Goal: Transaction & Acquisition: Purchase product/service

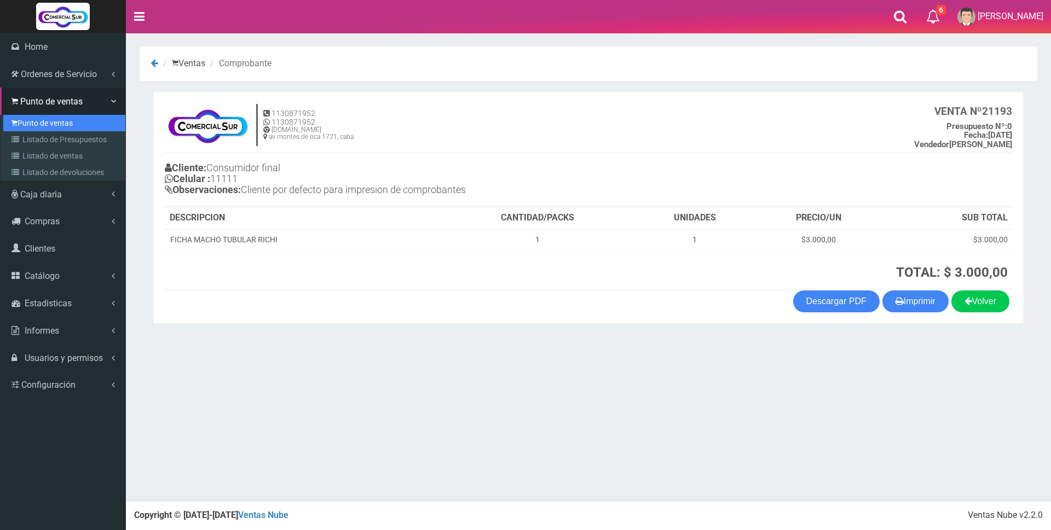
click at [65, 120] on link "Punto de ventas" at bounding box center [64, 123] width 122 height 16
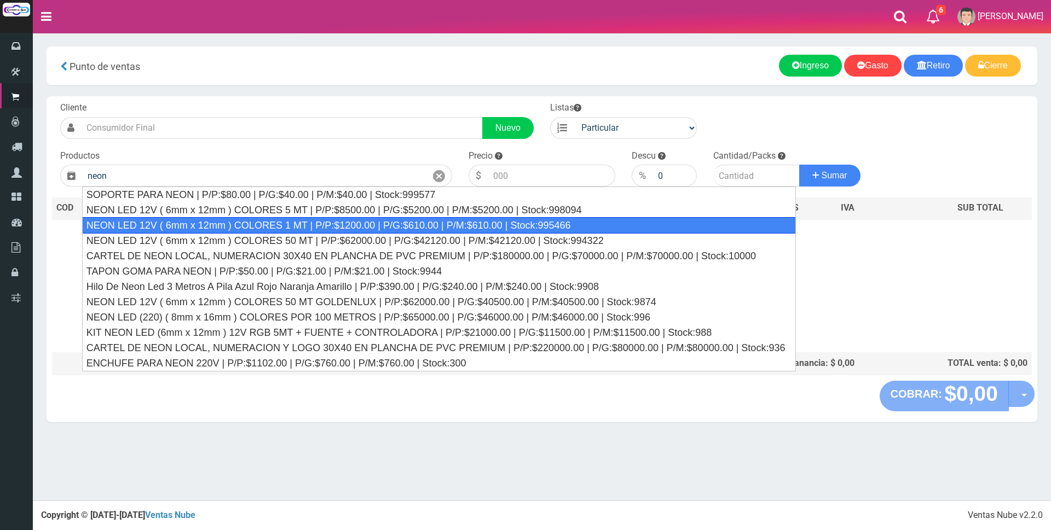
click at [311, 222] on div "NEON LED 12V ( 6mm x 12mm ) COLORES 1 MT | P/P:$1200.00 | P/G:$610.00 | P/M:$61…" at bounding box center [439, 225] width 714 height 16
type input "NEON LED 12V ( 6mm x 12mm ) COLORES 1 MT | P/P:$1200.00 | P/G:$610.00 | P/M:$61…"
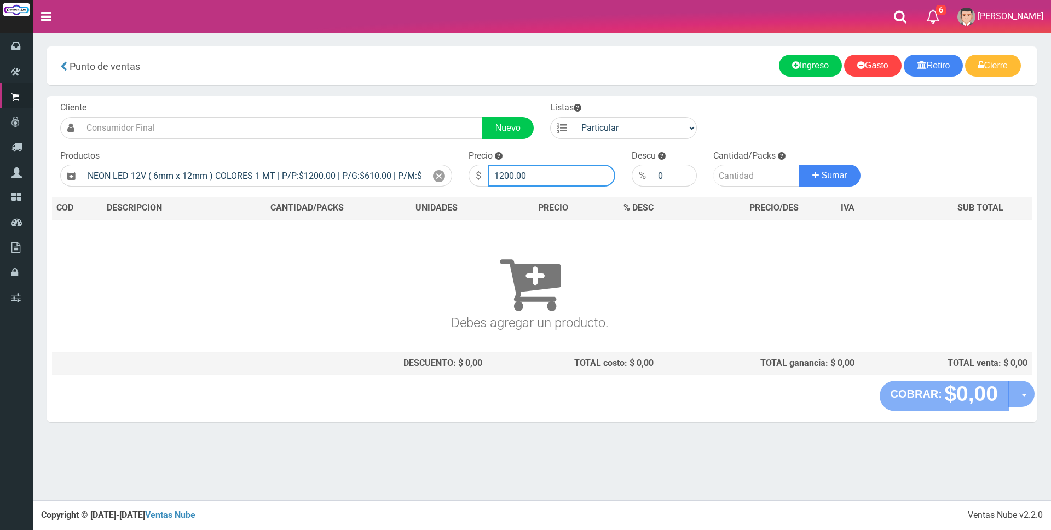
click at [537, 175] on input "1200.00" at bounding box center [552, 176] width 128 height 22
type input "1"
type input "3200"
click at [727, 175] on input "number" at bounding box center [756, 176] width 86 height 22
type input "12"
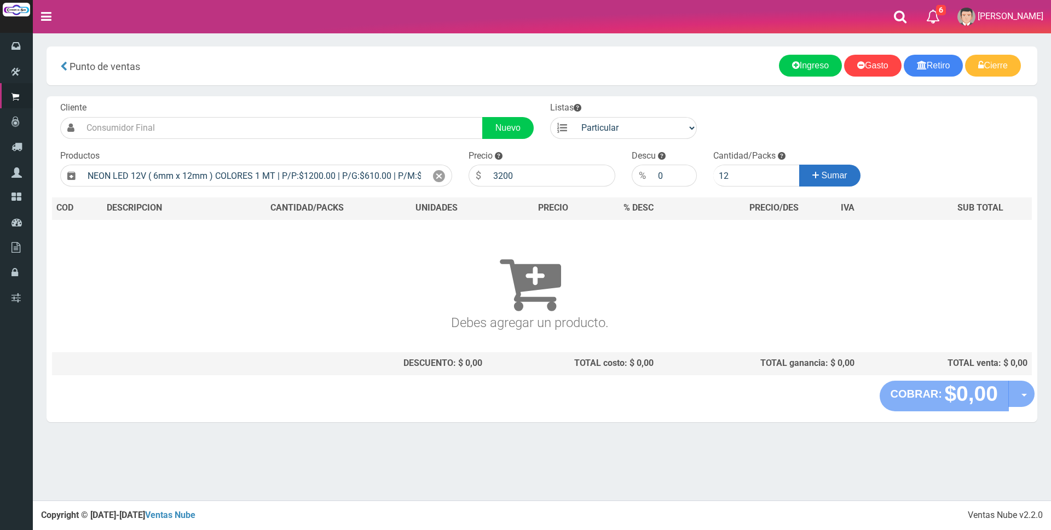
click at [843, 172] on span "Sumar" at bounding box center [835, 175] width 26 height 9
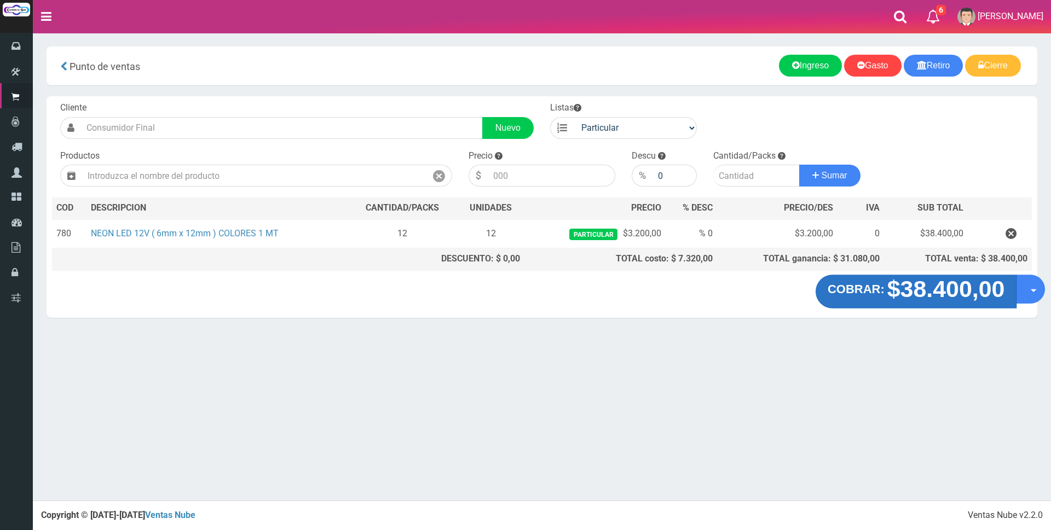
click at [918, 295] on strong "$38.400,00" at bounding box center [946, 289] width 118 height 26
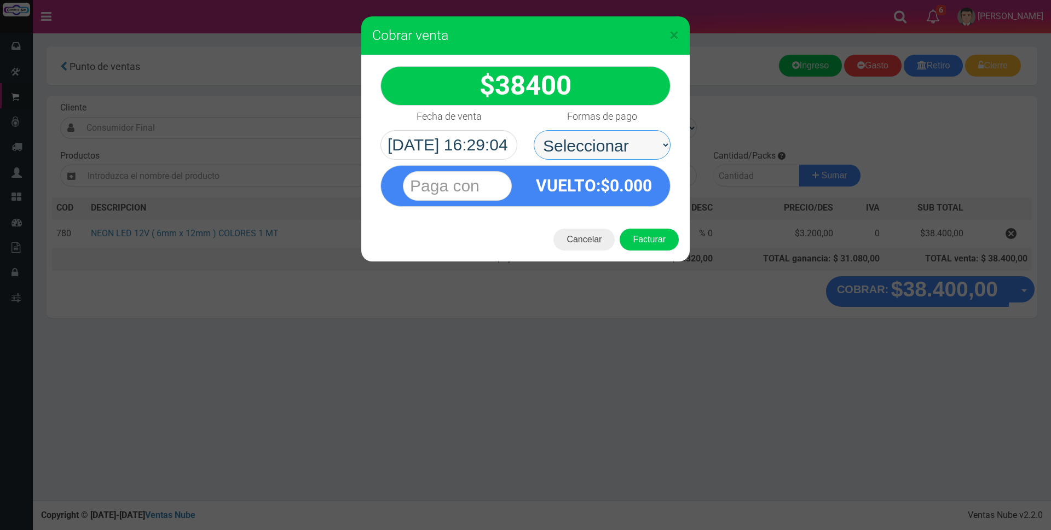
click at [644, 143] on select "Seleccionar Efectivo Tarjeta de Crédito Depósito Débito" at bounding box center [602, 145] width 137 height 30
select select "Tarjeta de Crédito"
click at [534, 130] on select "Seleccionar Efectivo Tarjeta de Crédito Depósito Débito" at bounding box center [602, 145] width 137 height 30
click at [484, 183] on input "text" at bounding box center [457, 186] width 109 height 30
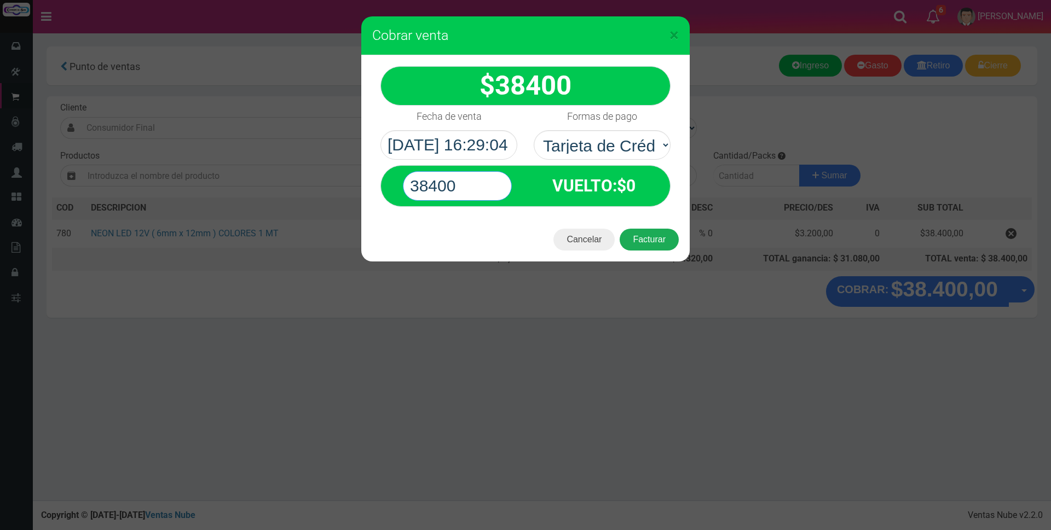
type input "38400"
click at [651, 241] on button "Facturar" at bounding box center [649, 240] width 59 height 22
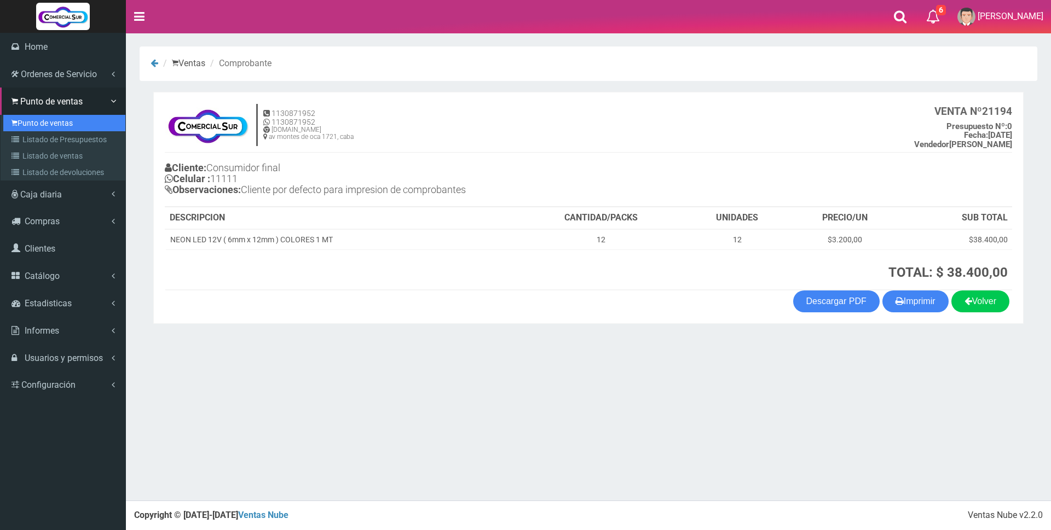
click at [51, 119] on link "Punto de ventas" at bounding box center [64, 123] width 122 height 16
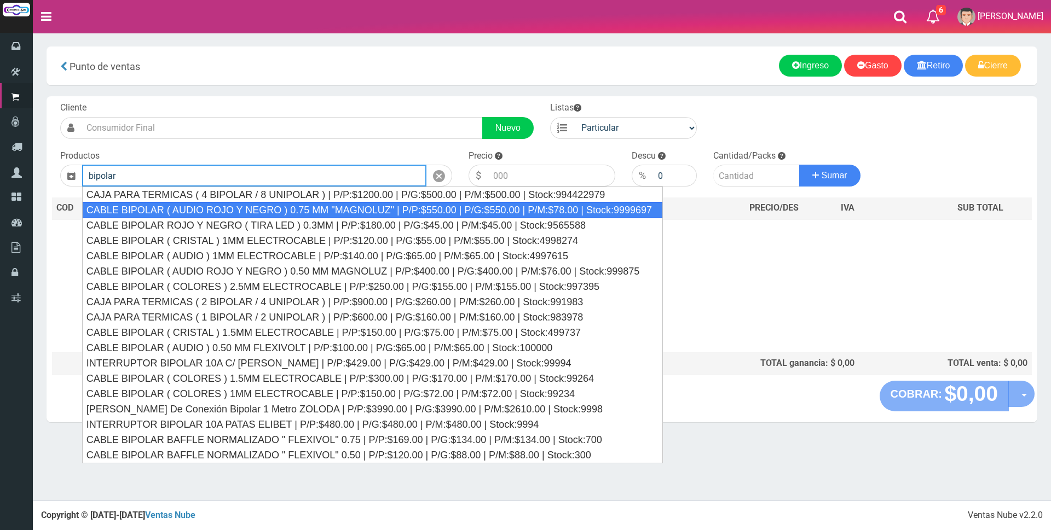
click at [309, 210] on div "CABLE BIPOLAR ( AUDIO ROJO Y NEGRO ) 0.75 MM "MAGNOLUZ" | P/P:$550.00 | P/G:$55…" at bounding box center [372, 210] width 581 height 16
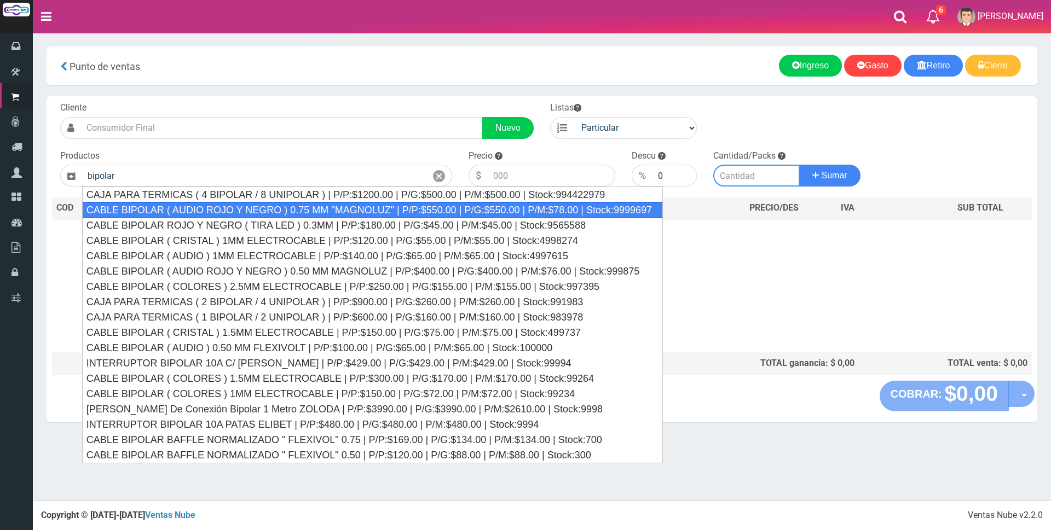
type input "CABLE BIPOLAR ( AUDIO ROJO Y NEGRO ) 0.75 MM "MAGNOLUZ" | P/P:$550.00 | P/G:$55…"
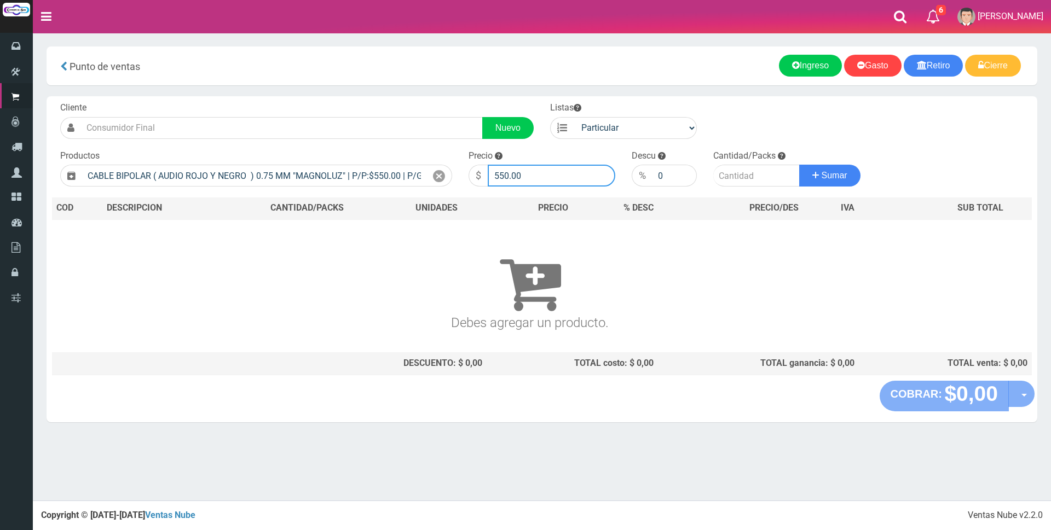
click at [557, 181] on input "550.00" at bounding box center [552, 176] width 128 height 22
type input "5"
type input "600"
click at [734, 172] on input "number" at bounding box center [756, 176] width 86 height 22
type input "100"
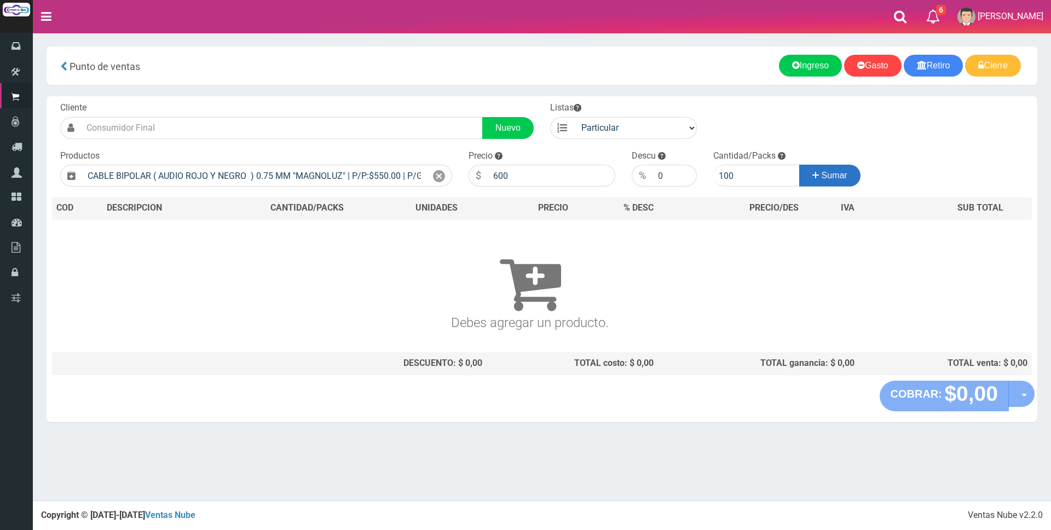
click at [810, 169] on button "Sumar" at bounding box center [829, 176] width 61 height 22
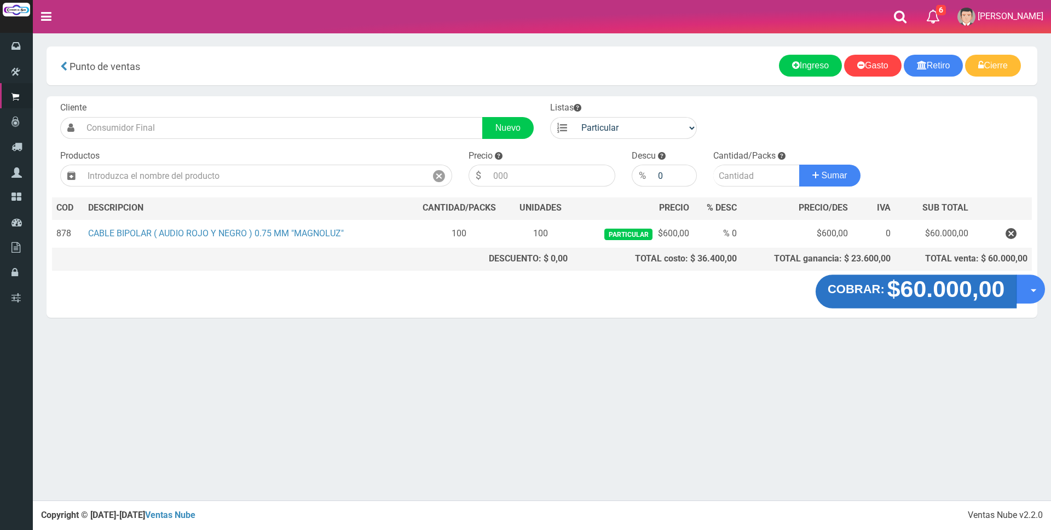
click at [924, 288] on strong "$60.000,00" at bounding box center [946, 289] width 118 height 26
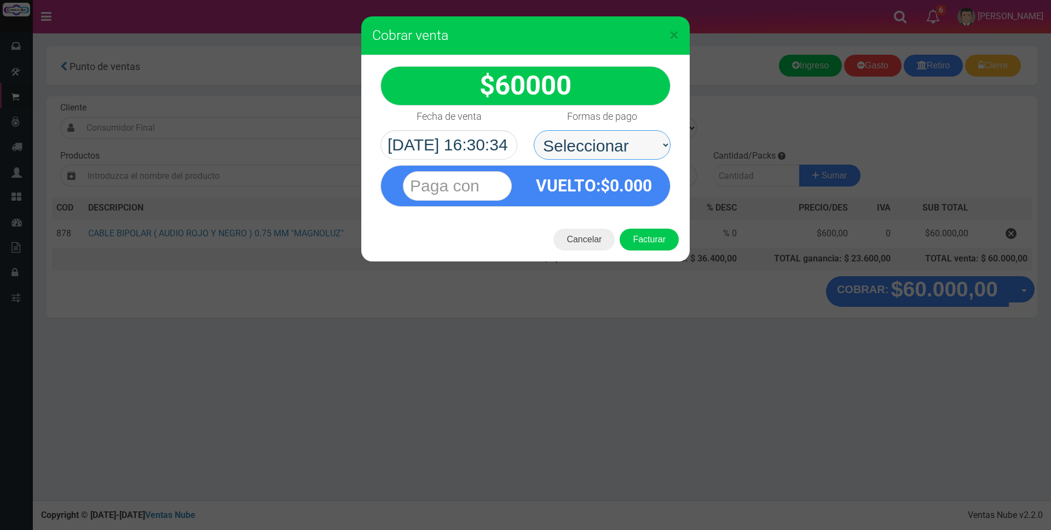
click at [648, 143] on select "Seleccionar Efectivo Tarjeta de Crédito Depósito Débito" at bounding box center [602, 145] width 137 height 30
select select "Tarjeta de Crédito"
click at [534, 130] on select "Seleccionar Efectivo Tarjeta de Crédito Depósito Débito" at bounding box center [602, 145] width 137 height 30
click at [460, 180] on input "text" at bounding box center [457, 186] width 109 height 30
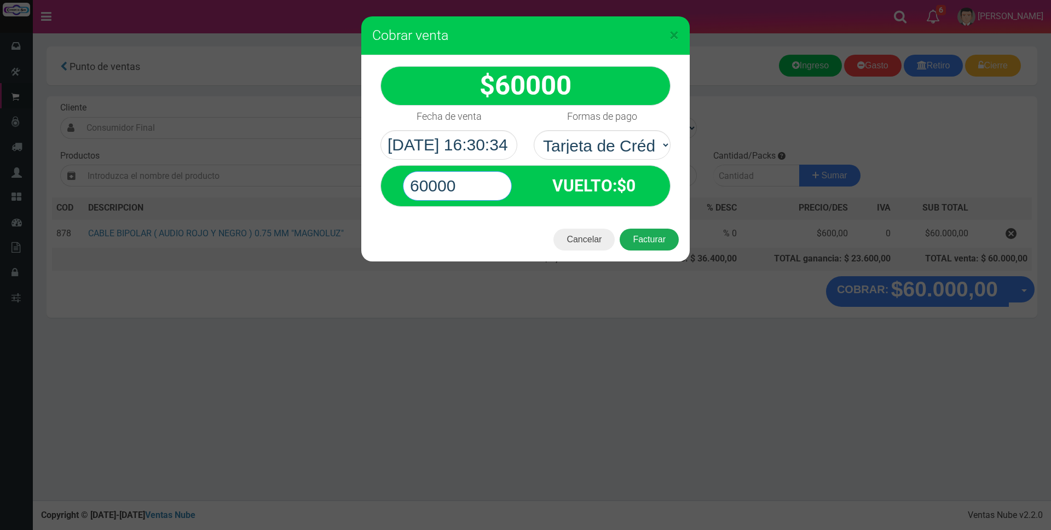
type input "60000"
click at [630, 241] on button "Facturar" at bounding box center [649, 240] width 59 height 22
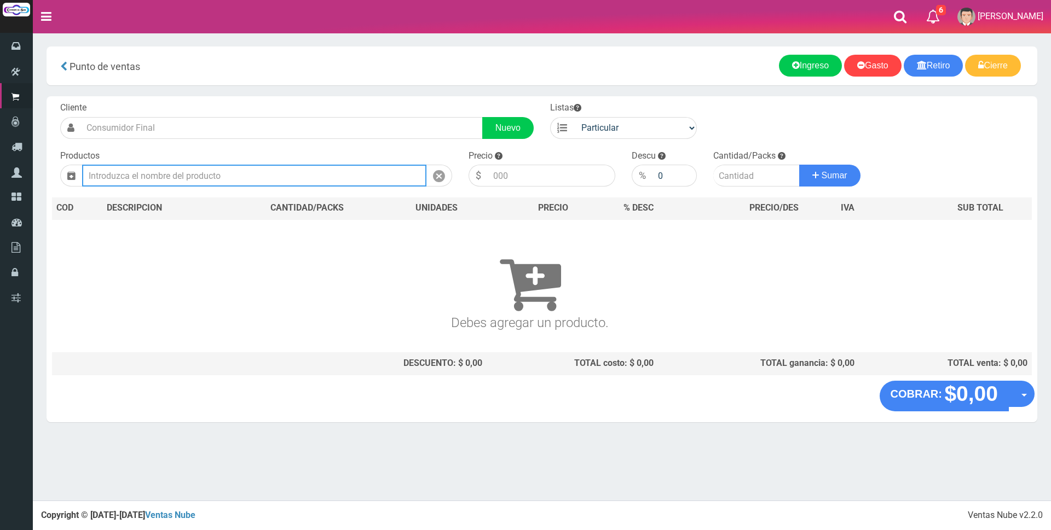
click at [267, 178] on input "text" at bounding box center [254, 176] width 344 height 22
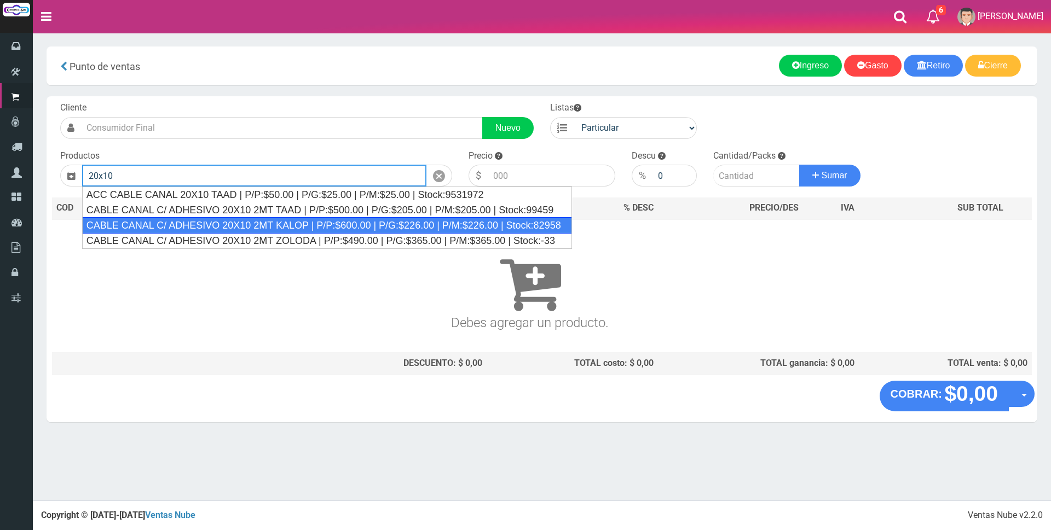
click at [287, 224] on div "CABLE CANAL C/ ADHESIVO 20X10 2MT KALOP | P/P:$600.00 | P/G:$226.00 | P/M:$226.…" at bounding box center [327, 225] width 490 height 16
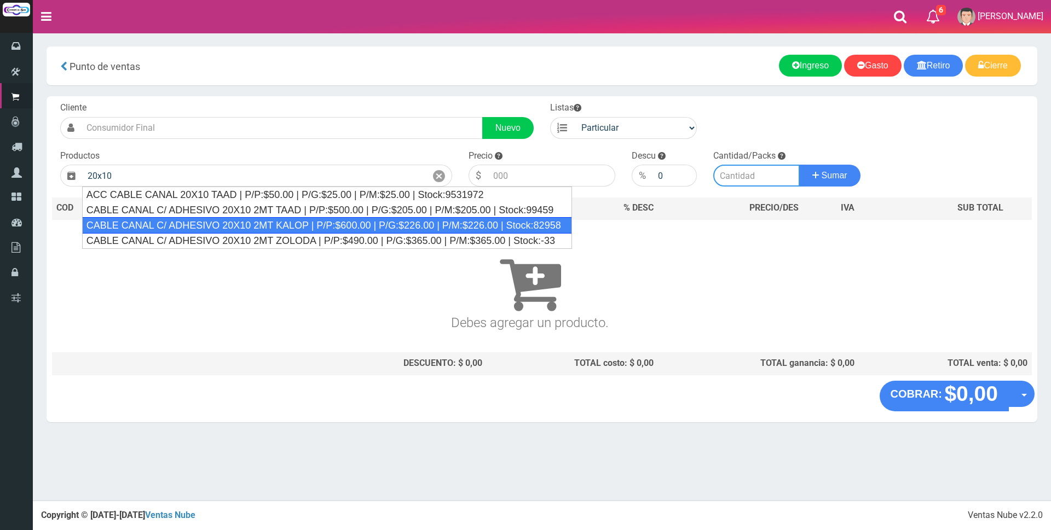
type input "CABLE CANAL C/ ADHESIVO 20X10 2MT KALOP | P/P:$600.00 | P/G:$226.00 | P/M:$226.…"
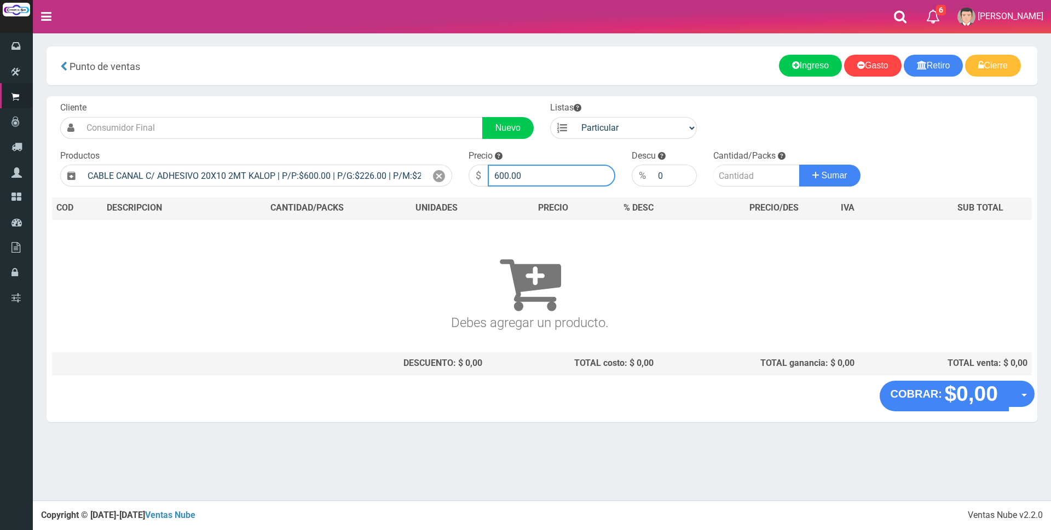
click at [539, 177] on input "600.00" at bounding box center [552, 176] width 128 height 22
type input "6"
type input "1800"
click at [724, 174] on input "number" at bounding box center [756, 176] width 86 height 22
type input "2"
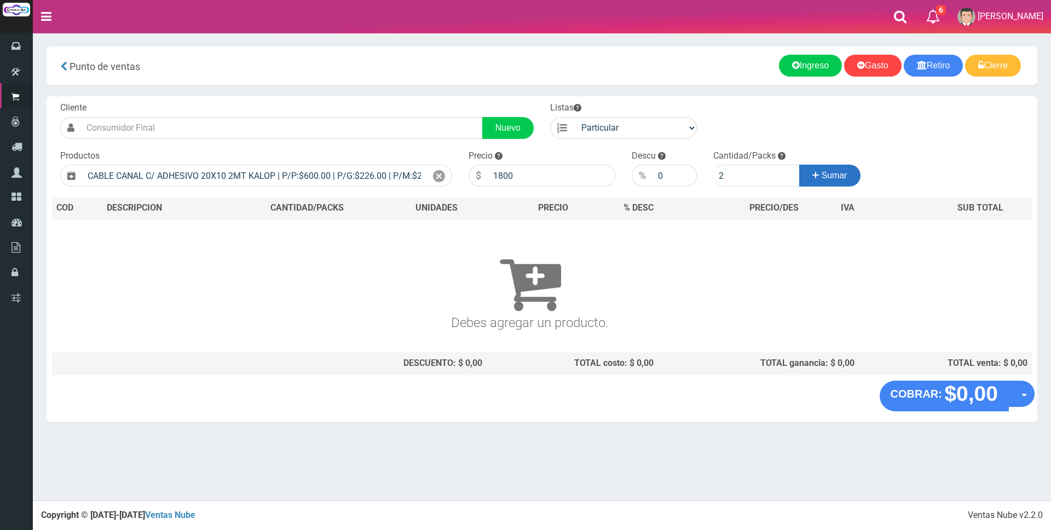
click at [830, 172] on span "Sumar" at bounding box center [835, 175] width 26 height 9
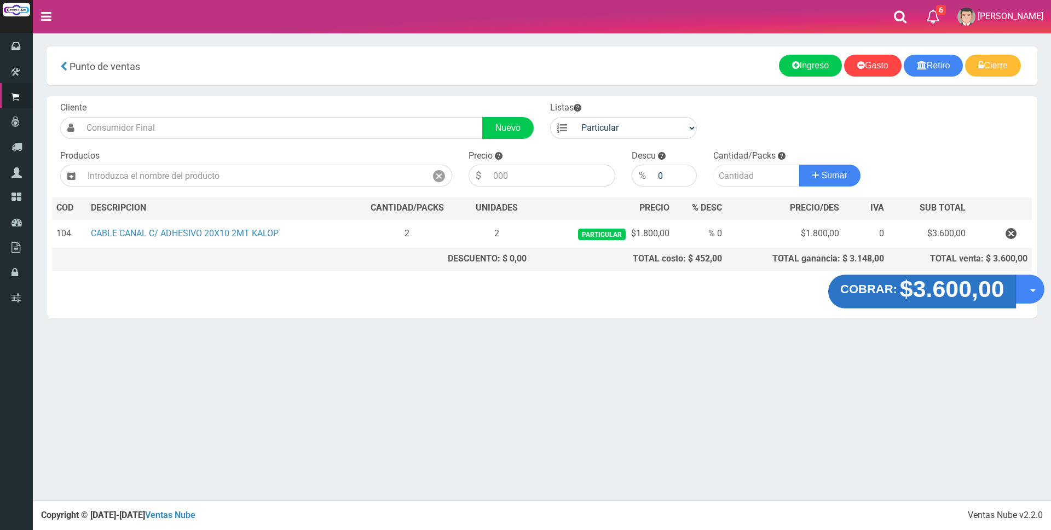
click at [921, 288] on strong "$3.600,00" at bounding box center [951, 289] width 105 height 26
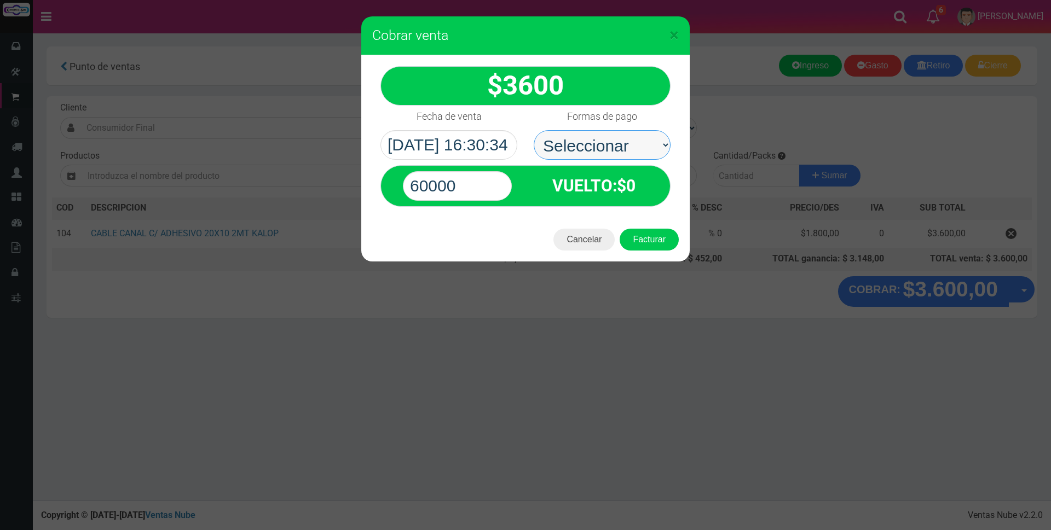
click at [587, 143] on select "Seleccionar Efectivo Tarjeta de Crédito Depósito Débito" at bounding box center [602, 145] width 137 height 30
select select "Efectivo"
click at [534, 130] on select "Seleccionar Efectivo Tarjeta de Crédito Depósito Débito" at bounding box center [602, 145] width 137 height 30
click at [485, 184] on input "60000" at bounding box center [457, 186] width 109 height 30
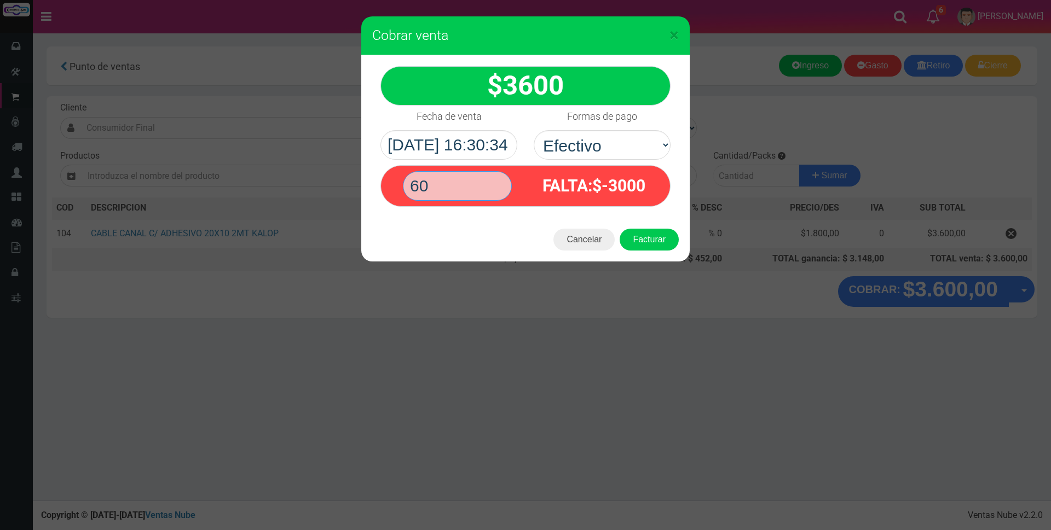
type input "6"
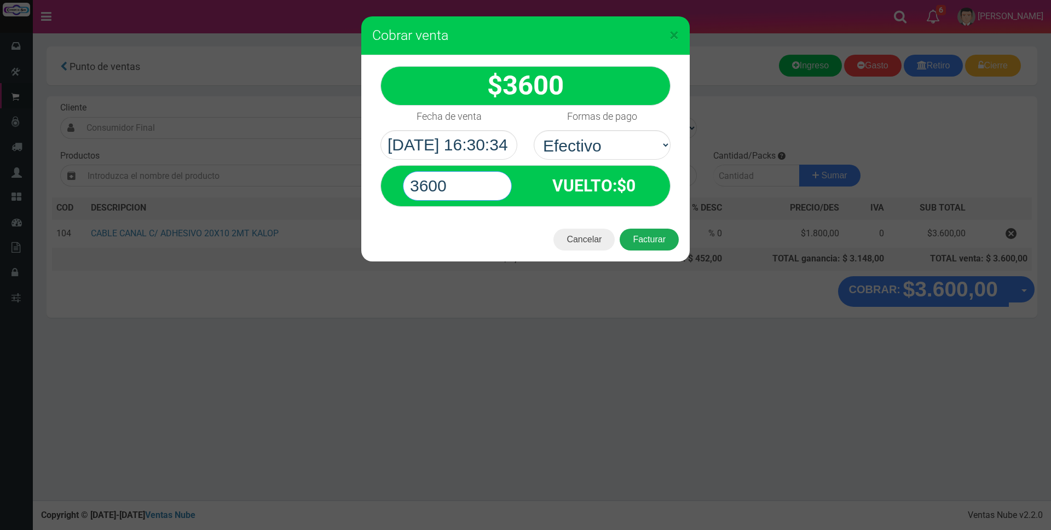
type input "3600"
click at [654, 233] on button "Facturar" at bounding box center [649, 240] width 59 height 22
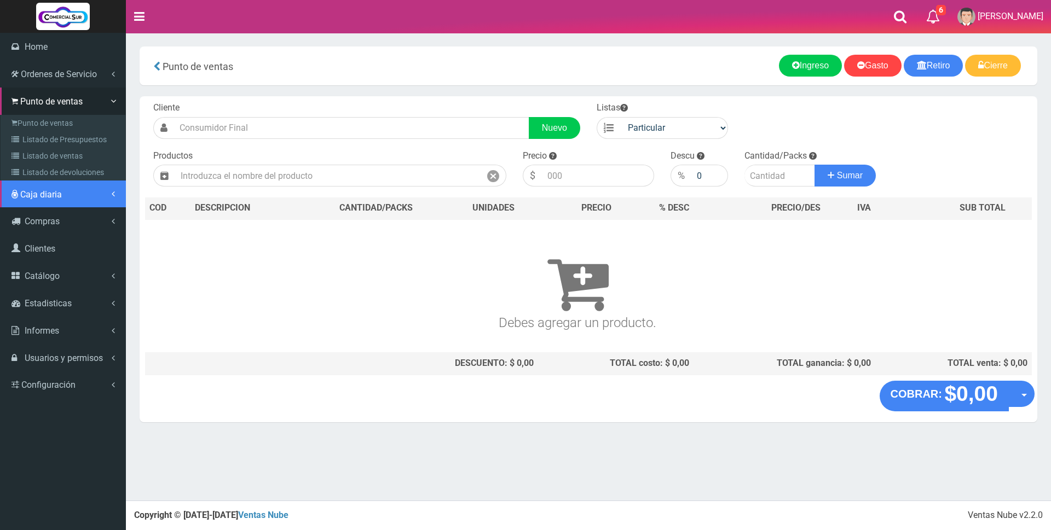
click at [23, 194] on span "Caja diaria" at bounding box center [41, 194] width 42 height 10
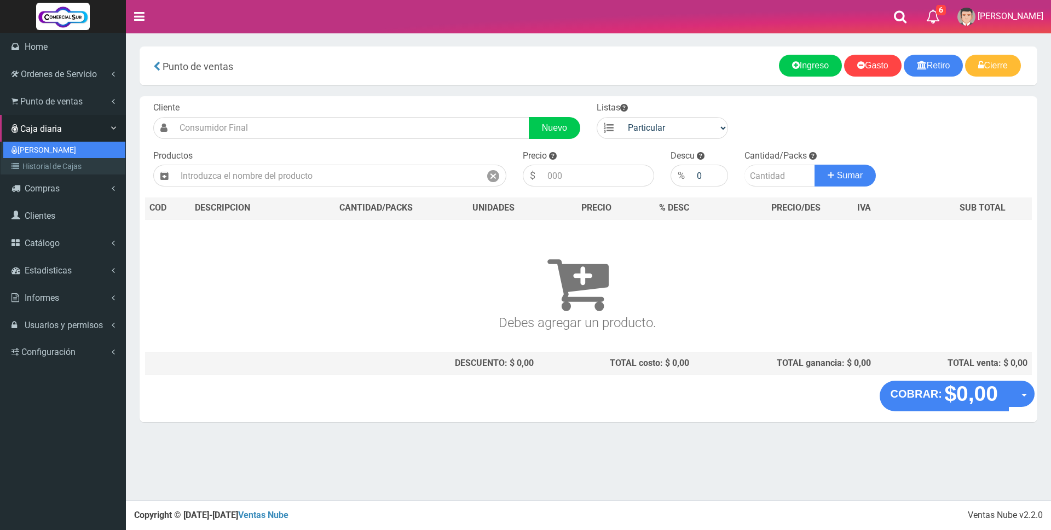
click at [44, 151] on link "[PERSON_NAME]" at bounding box center [64, 150] width 122 height 16
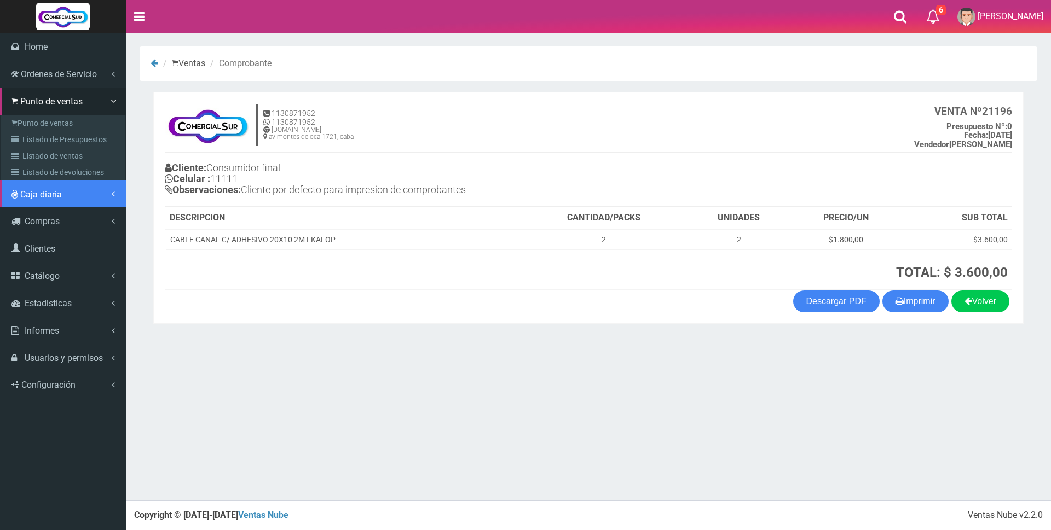
click at [45, 188] on link "Caja diaria" at bounding box center [63, 194] width 126 height 27
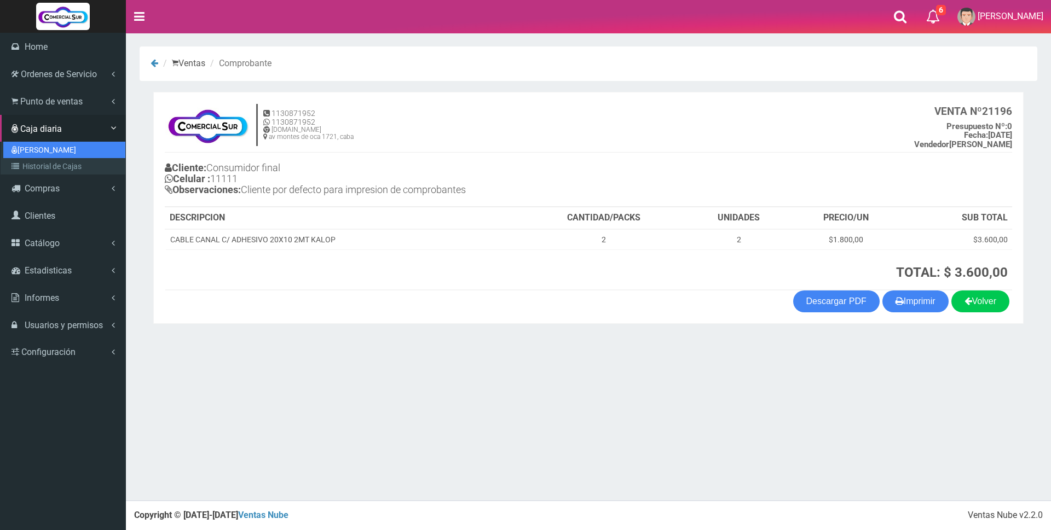
click at [45, 150] on link "[PERSON_NAME]" at bounding box center [64, 150] width 122 height 16
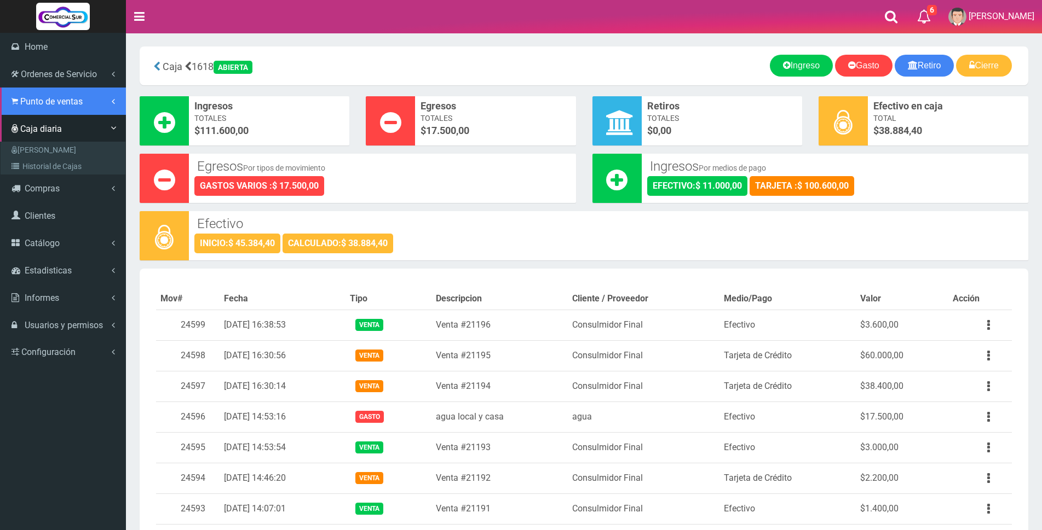
click at [19, 103] on link "Punto de ventas" at bounding box center [63, 101] width 126 height 27
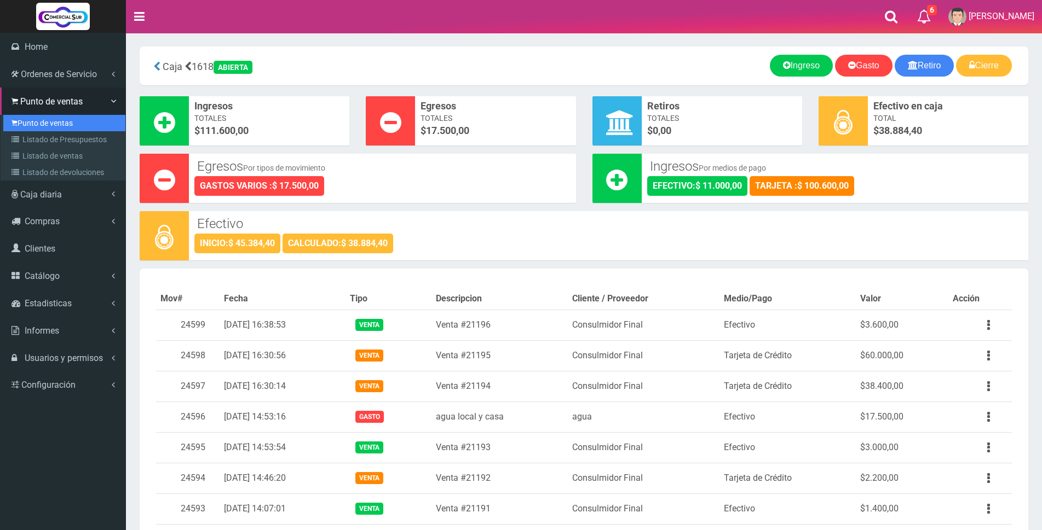
click at [57, 120] on link "Punto de ventas" at bounding box center [64, 123] width 122 height 16
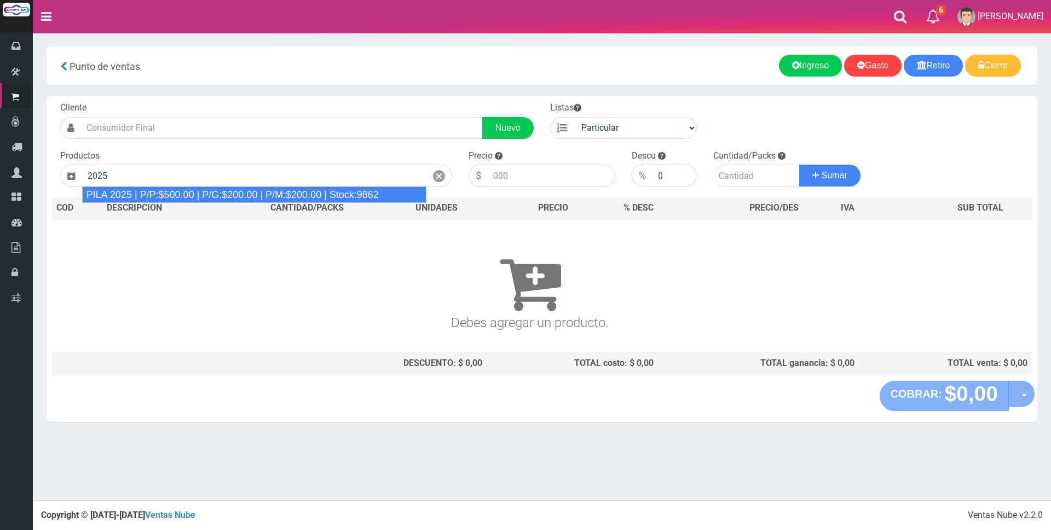
click at [189, 201] on div "PILA 2025 | P/P:$500.00 | P/G:$200.00 | P/M:$200.00 | Stock:9862" at bounding box center [254, 195] width 344 height 16
type input "PILA 2025 | P/P:$500.00 | P/G:$200.00 | P/M:$200.00 | Stock:9862"
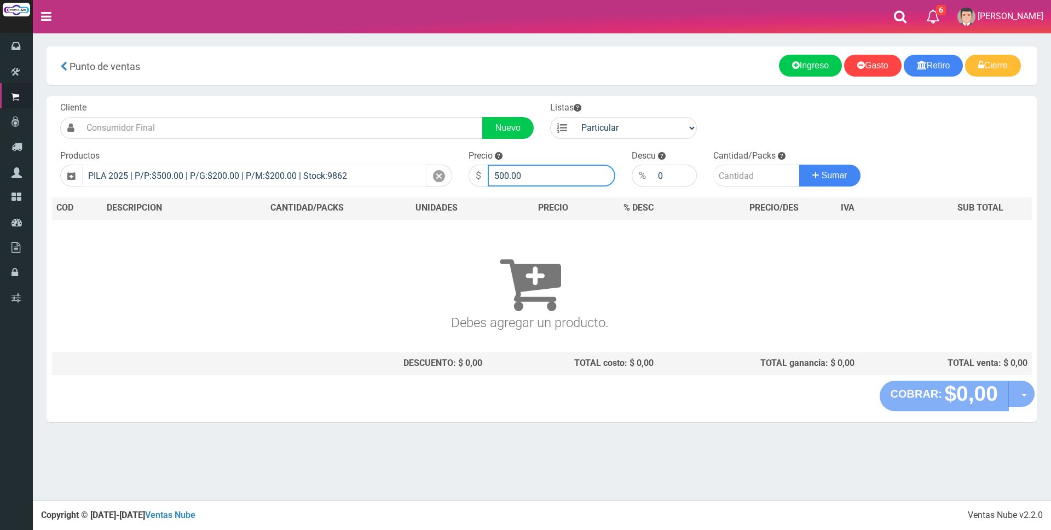
drag, startPoint x: 453, startPoint y: 174, endPoint x: 414, endPoint y: 173, distance: 38.9
click at [419, 102] on form "Cliente Nuevo Listas Particular Gremio Mayoristas" at bounding box center [542, 102] width 980 height 0
type input "1500"
type input "2"
click at [799, 165] on button "Sumar" at bounding box center [829, 176] width 61 height 22
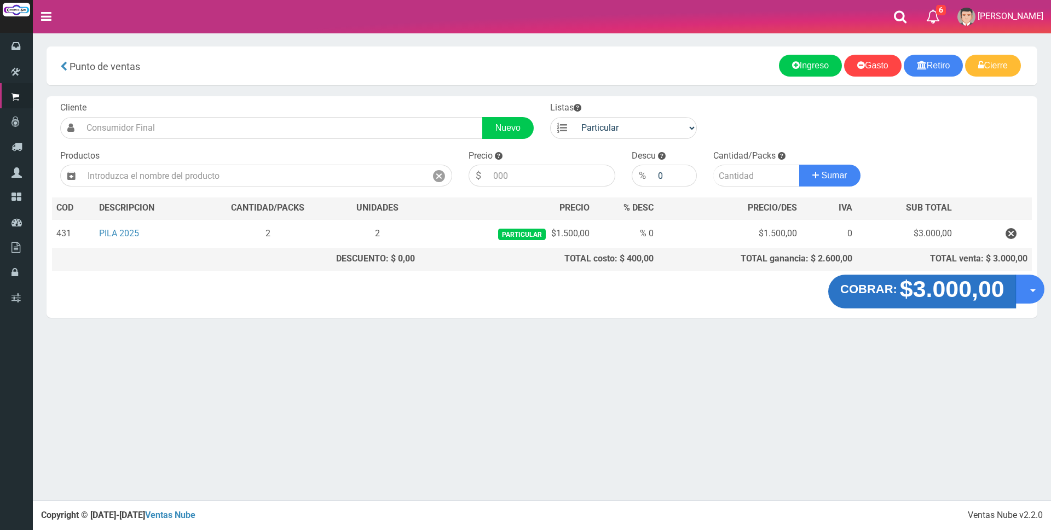
click at [951, 297] on strong "$3.000,00" at bounding box center [951, 289] width 105 height 26
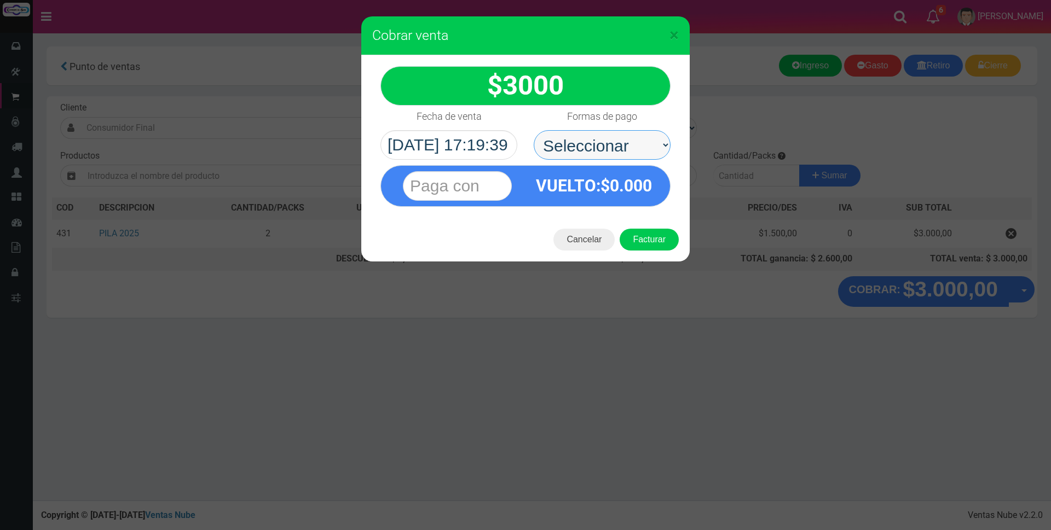
click at [596, 153] on select "Seleccionar Efectivo Tarjeta de Crédito Depósito Débito" at bounding box center [602, 145] width 137 height 30
select select "Efectivo"
click at [534, 130] on select "Seleccionar Efectivo Tarjeta de Crédito Depósito Débito" at bounding box center [602, 145] width 137 height 30
click at [490, 184] on input "text" at bounding box center [457, 186] width 109 height 30
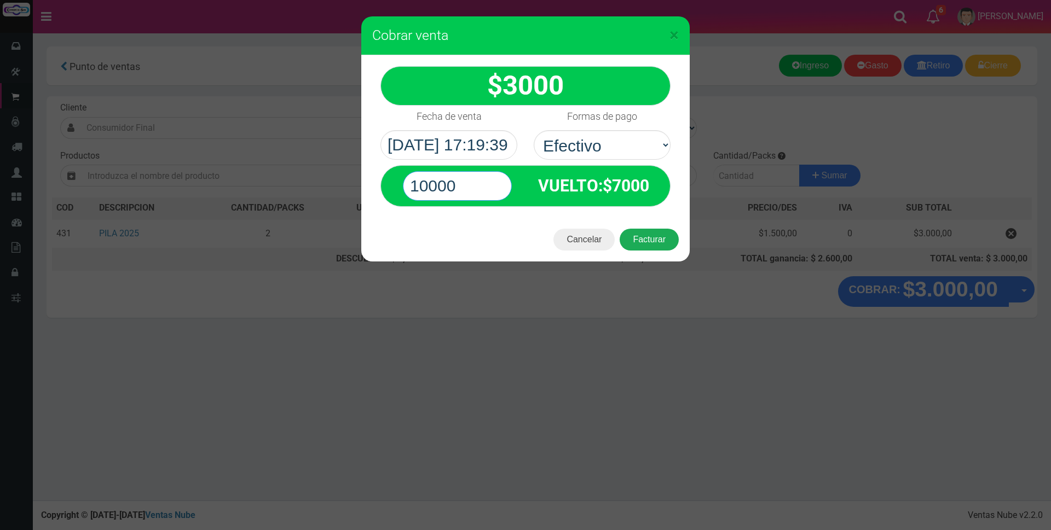
type input "10000"
click at [660, 243] on button "Facturar" at bounding box center [649, 240] width 59 height 22
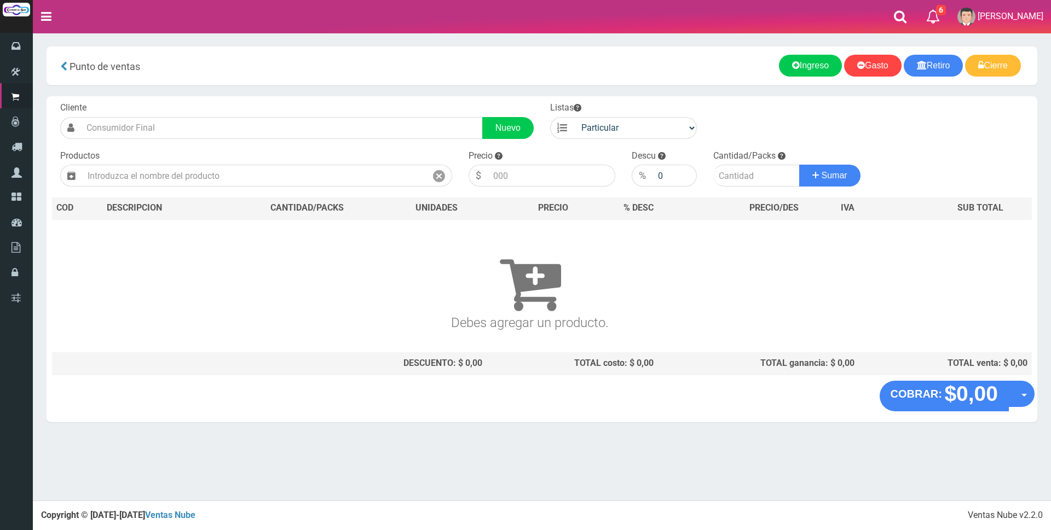
click at [893, 12] on nav "Toggle navigation 6 6 Gaston a Presup. Aceptado OS: 5 El Wed 11 Dec 2019 12:12 …" at bounding box center [542, 16] width 1018 height 33
